Goal: Obtain resource: Download file/media

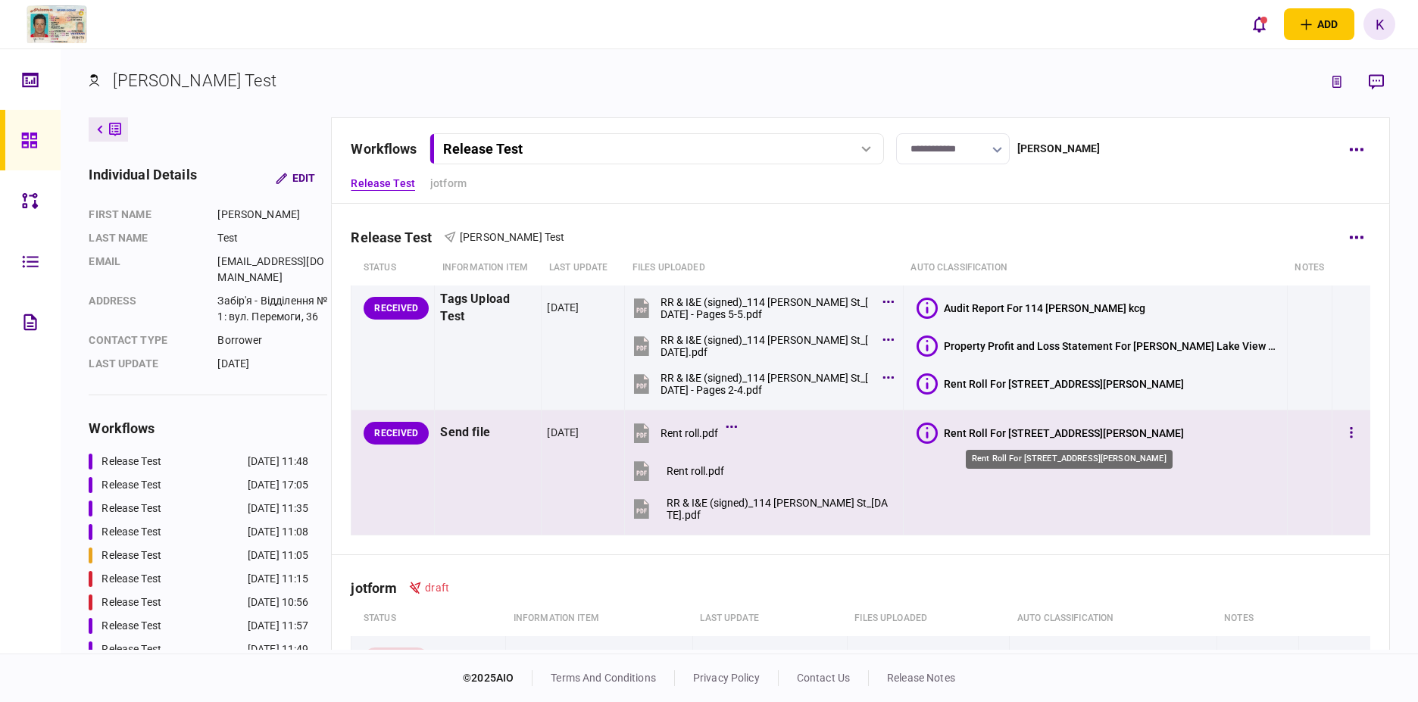
click at [996, 437] on div "Rent Roll For 114 Elizabeth Street" at bounding box center [1064, 433] width 240 height 12
click at [968, 472] on div "Rent Roll" at bounding box center [966, 471] width 44 height 12
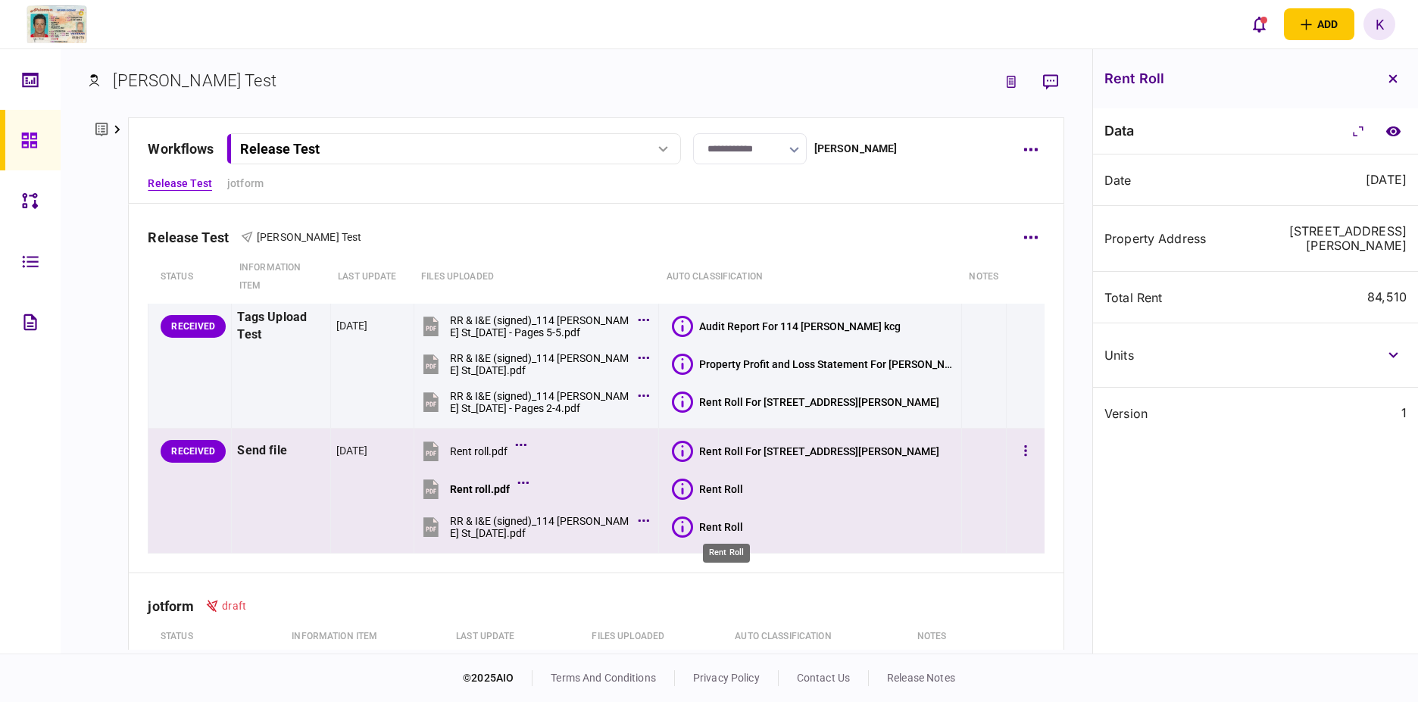
click at [742, 527] on div "Rent Roll" at bounding box center [721, 527] width 44 height 12
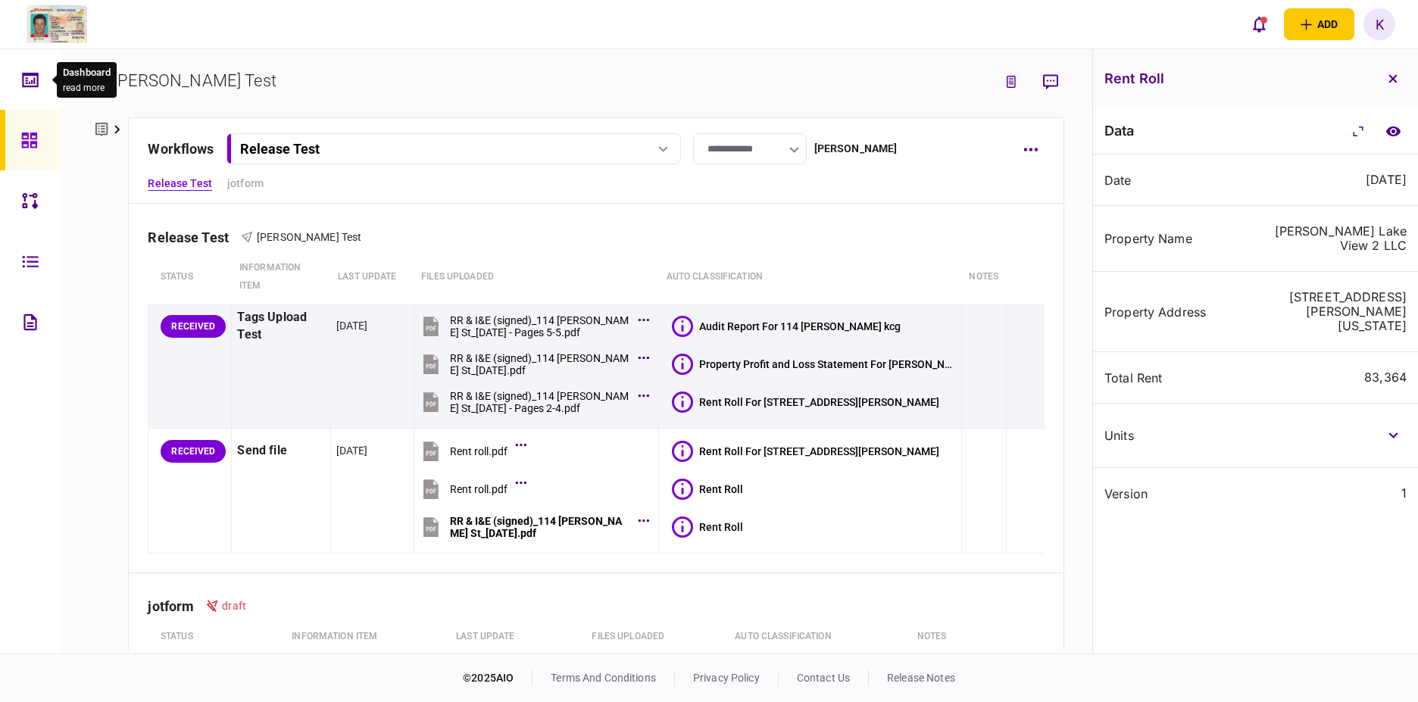
click at [28, 83] on icon at bounding box center [30, 79] width 17 height 17
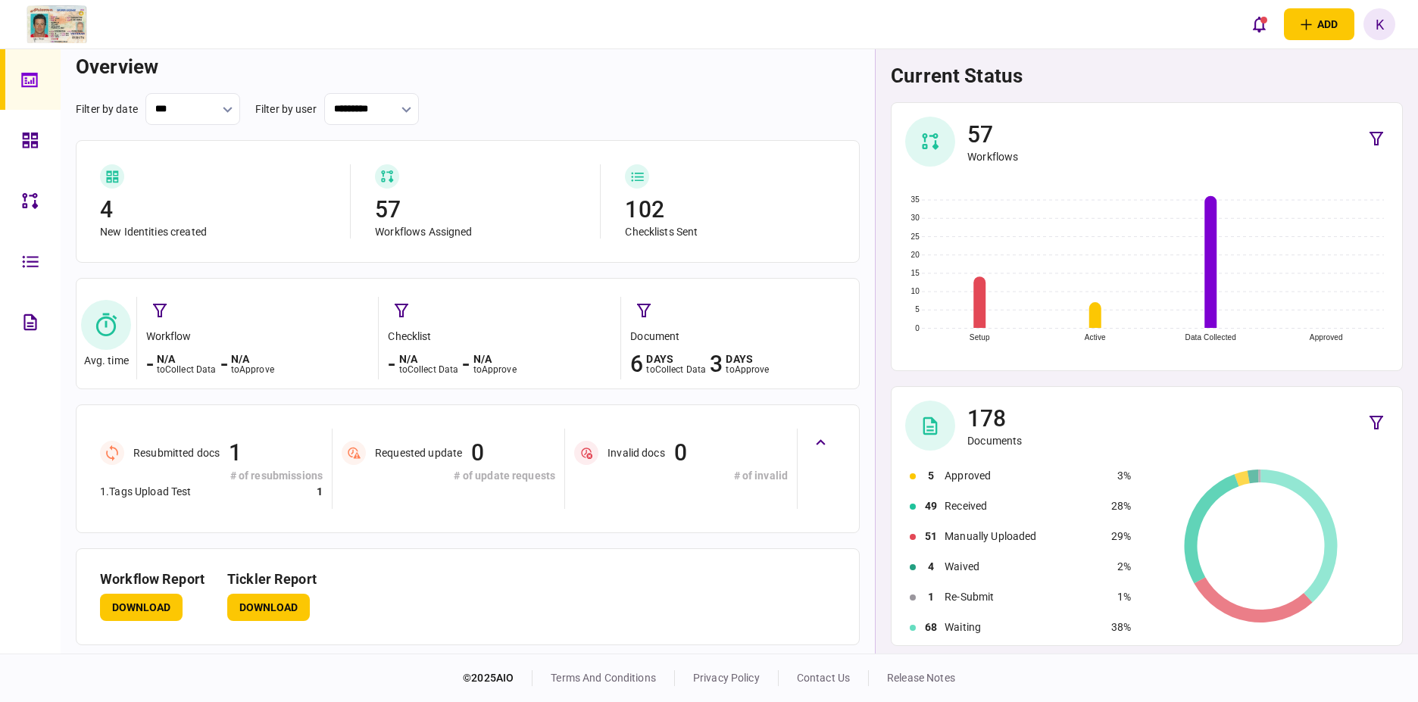
scroll to position [12, 0]
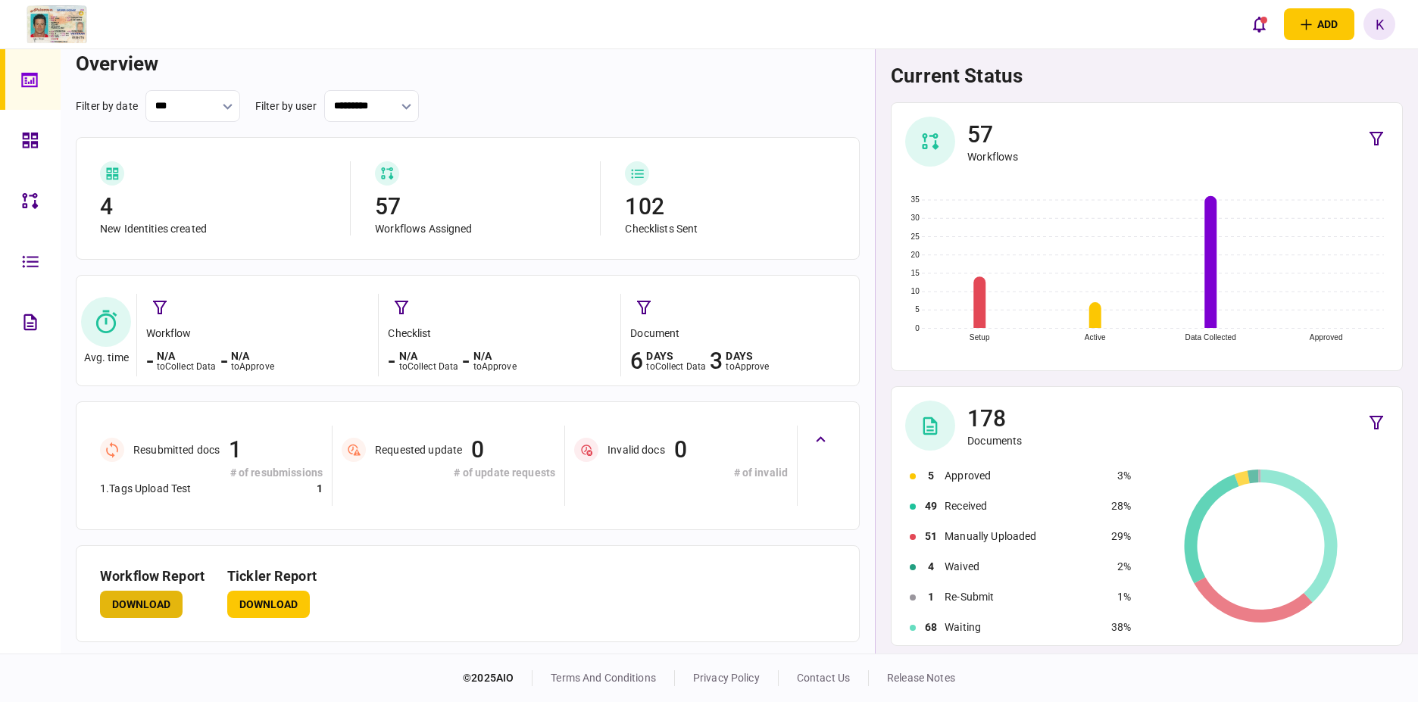
click at [152, 599] on button "Download" at bounding box center [141, 604] width 83 height 27
click at [40, 195] on div at bounding box center [34, 200] width 24 height 61
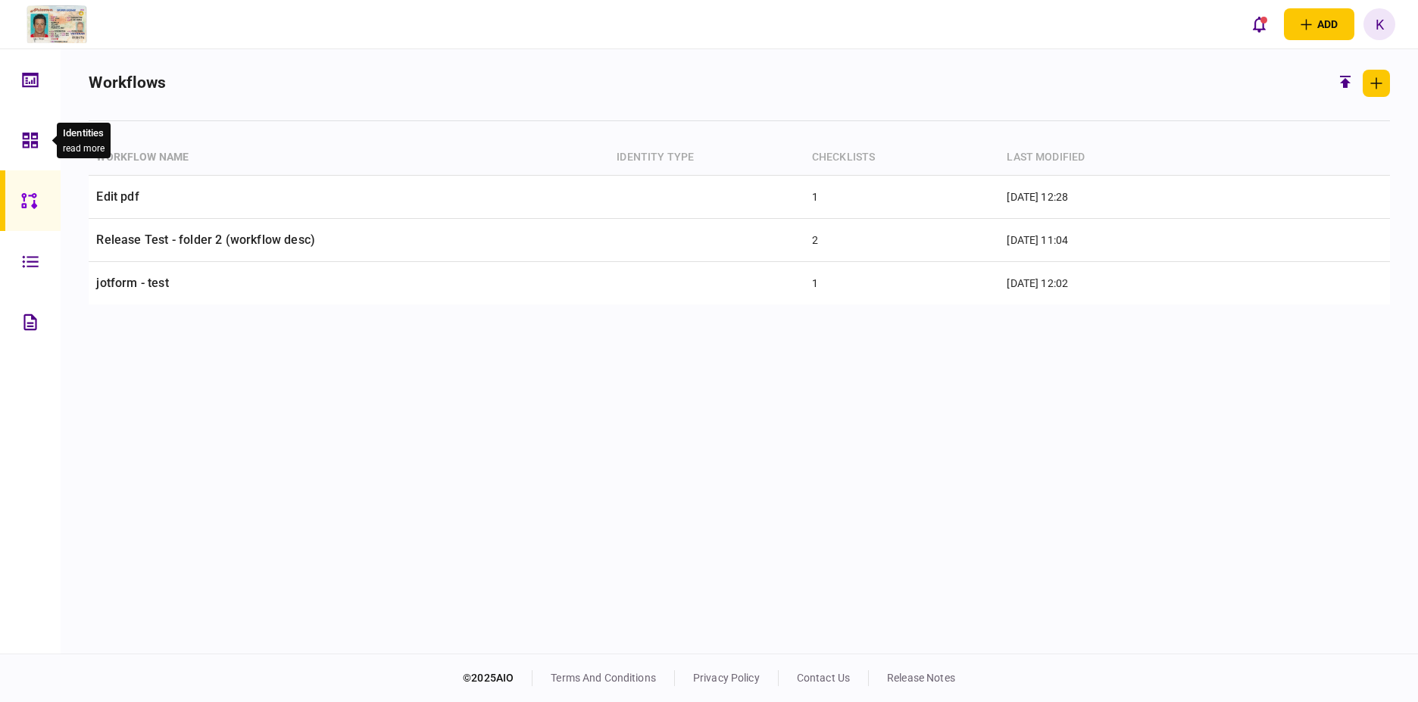
click at [35, 144] on icon at bounding box center [30, 140] width 17 height 17
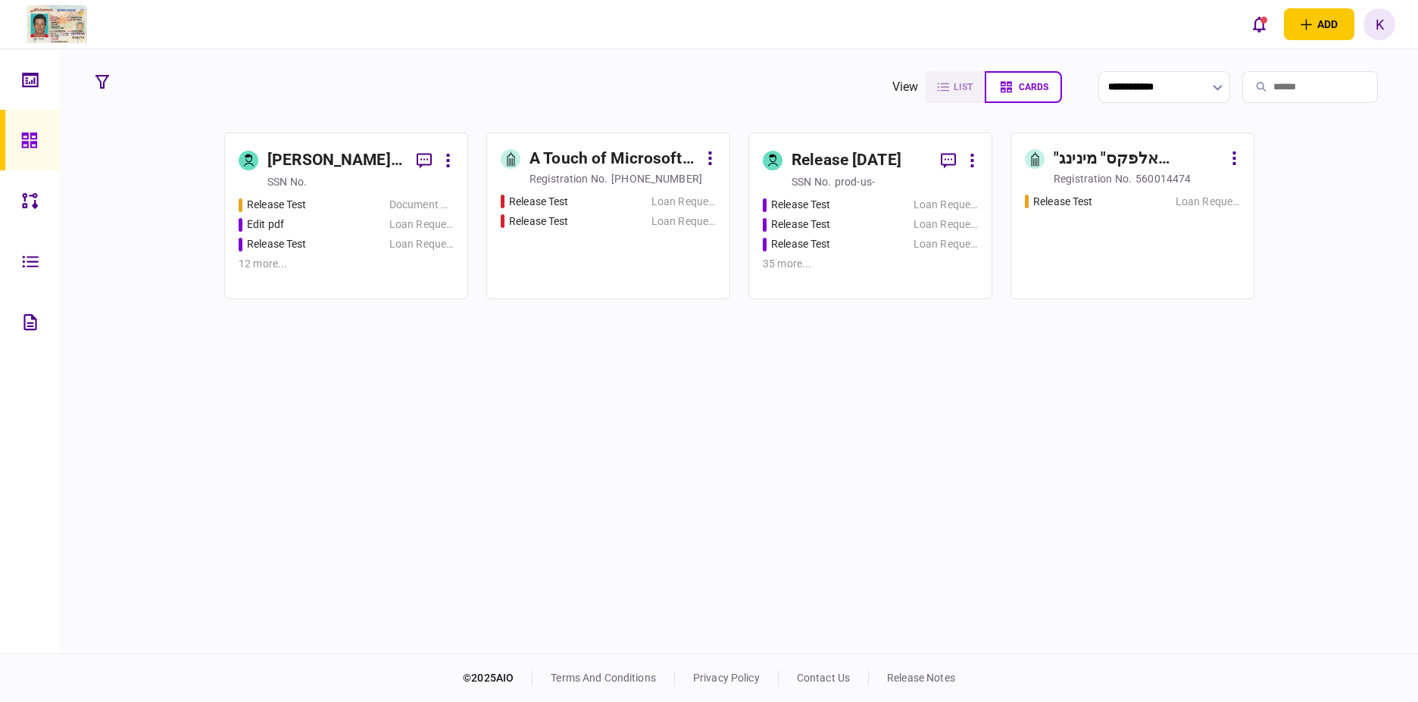
click at [325, 236] on div "Release Test" at bounding box center [310, 244] width 143 height 16
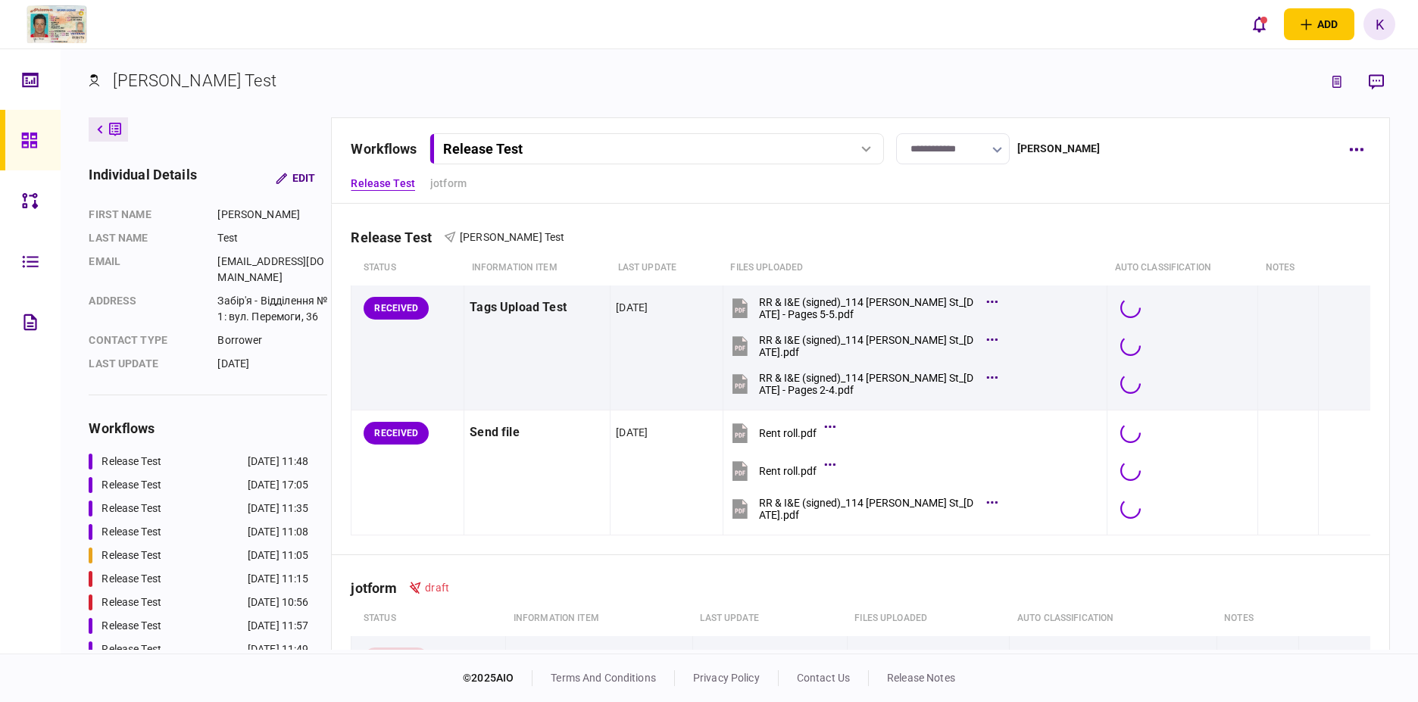
click at [850, 143] on div "Release Test" at bounding box center [656, 149] width 444 height 16
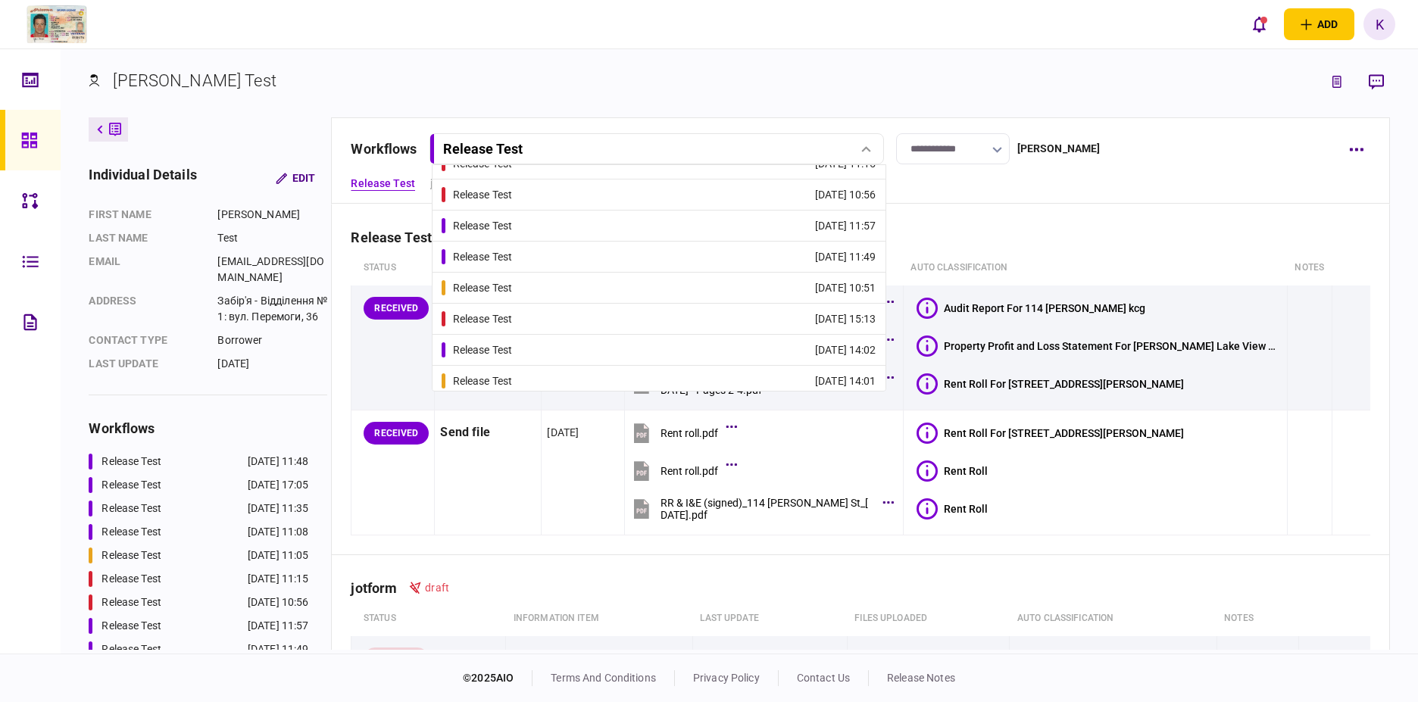
scroll to position [240, 0]
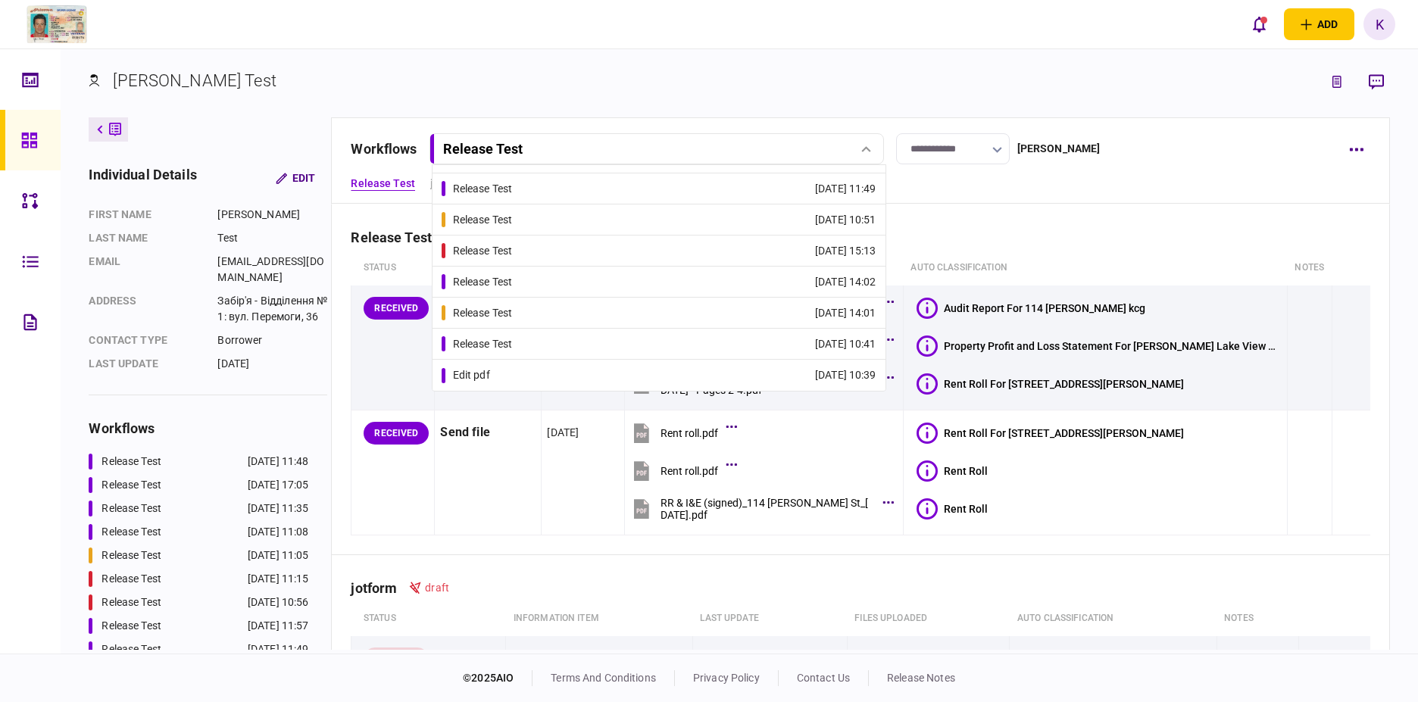
click at [14, 135] on link at bounding box center [30, 140] width 61 height 61
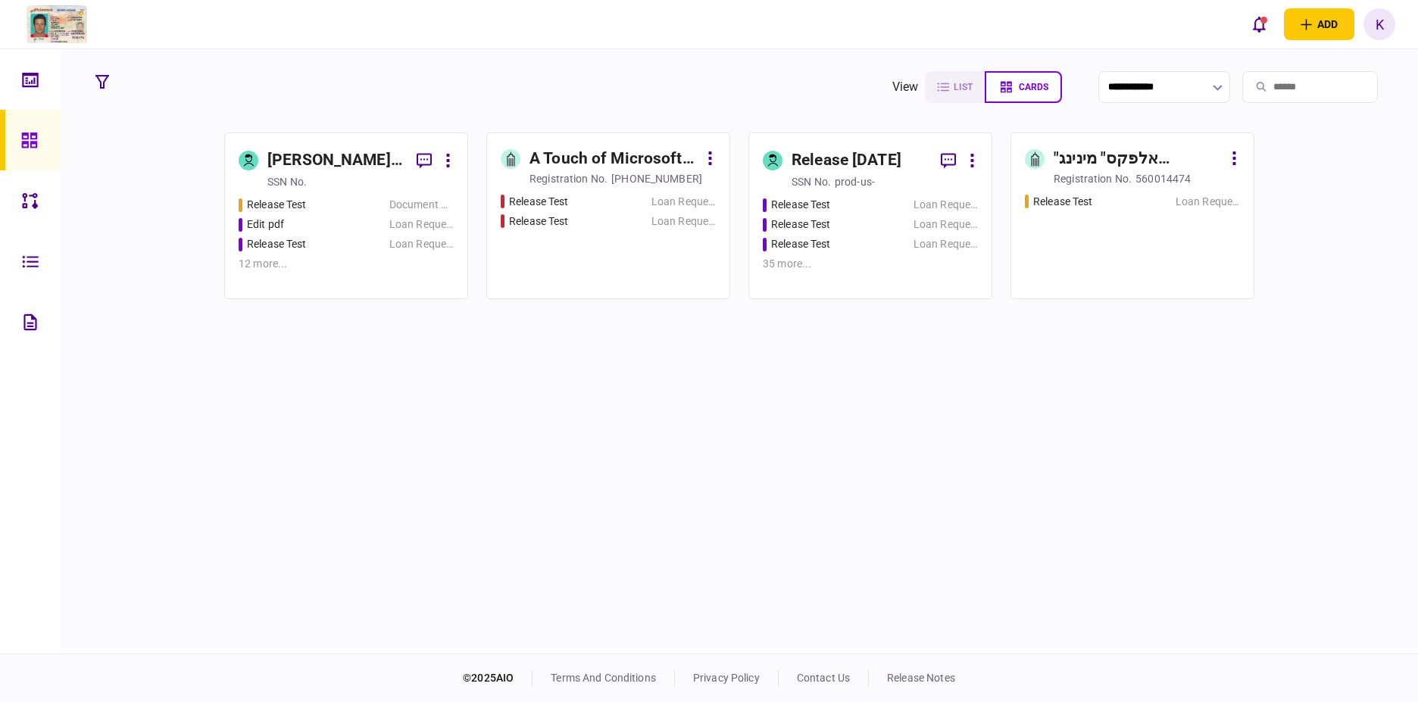
click at [23, 136] on icon at bounding box center [29, 140] width 17 height 17
click at [34, 83] on icon at bounding box center [34, 80] width 2 height 7
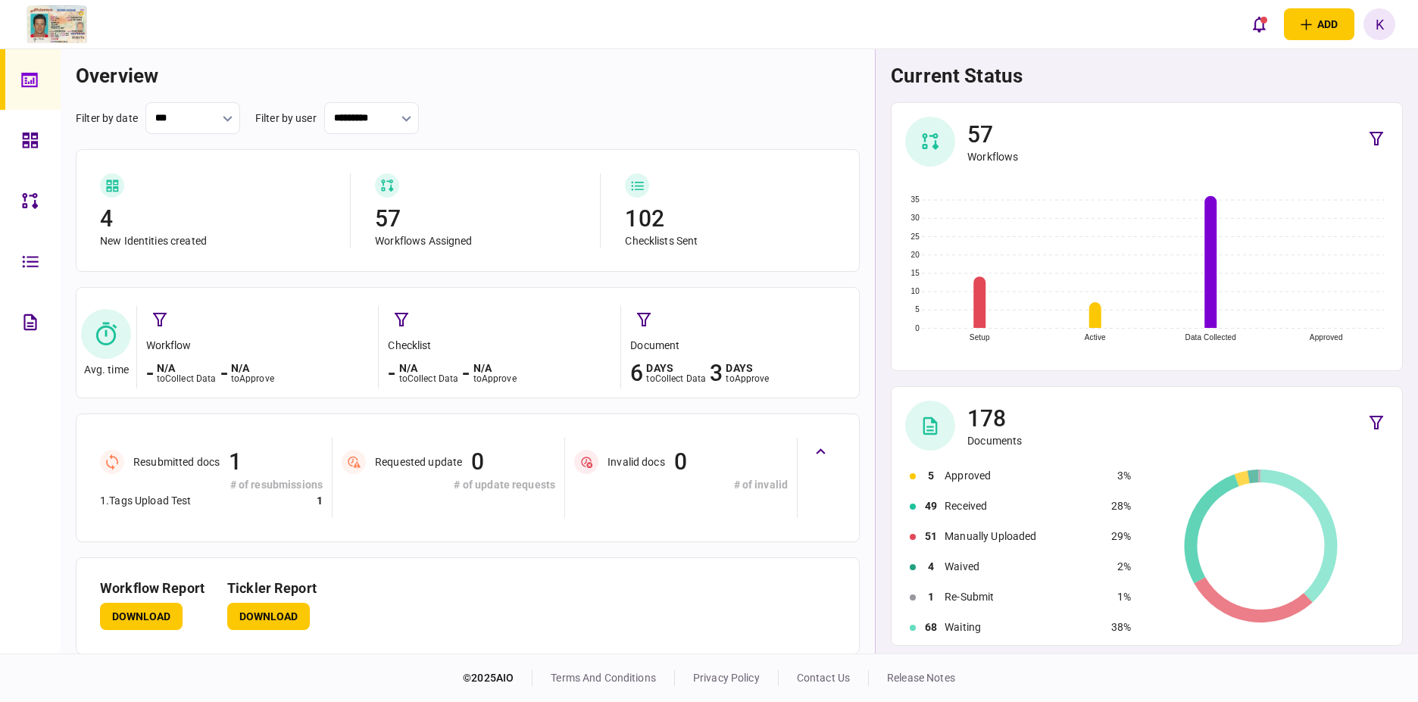
click at [790, 658] on footer "© 2025 AIO terms and conditions privacy policy contact us release notes" at bounding box center [709, 678] width 1418 height 48
click at [485, 561] on section "workflow report Download Tickler Report Download" at bounding box center [468, 606] width 784 height 97
